Goal: Navigation & Orientation: Find specific page/section

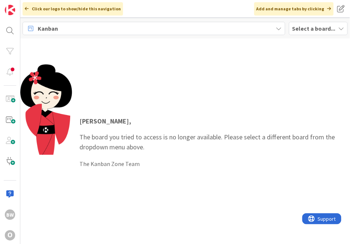
click at [318, 26] on b "Select a board..." at bounding box center [313, 28] width 43 height 7
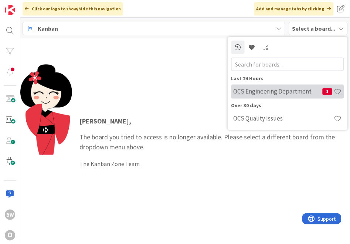
click at [272, 90] on h4 "OCS Engineering Department" at bounding box center [278, 91] width 89 height 7
